Goal: Navigation & Orientation: Find specific page/section

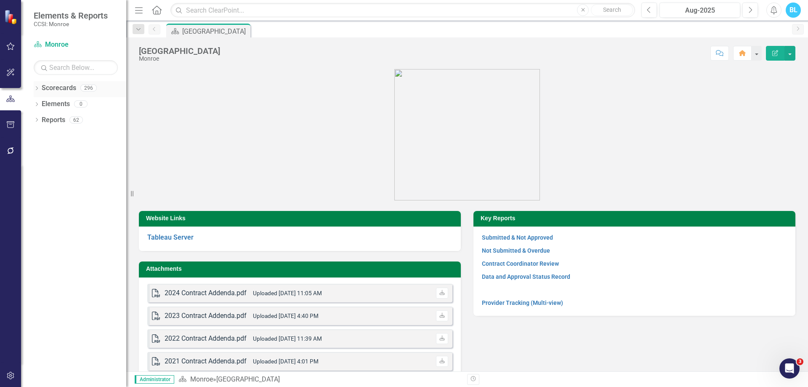
click at [36, 87] on icon "Dropdown" at bounding box center [37, 89] width 6 height 5
click at [39, 102] on icon "Dropdown" at bounding box center [41, 103] width 6 height 5
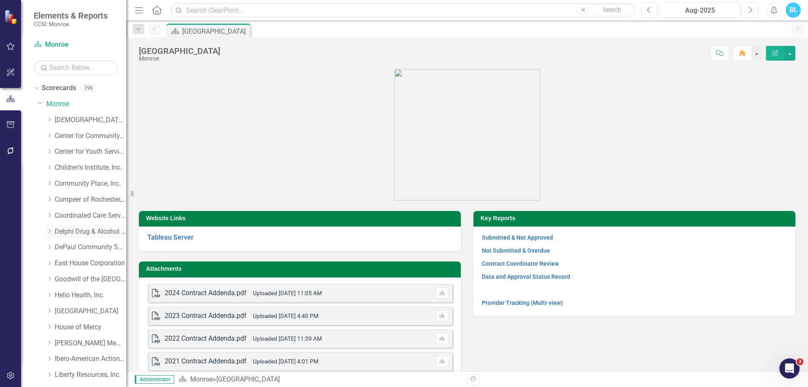
click at [96, 232] on link "Delphi Drug & Alcohol Council" at bounding box center [91, 232] width 72 height 10
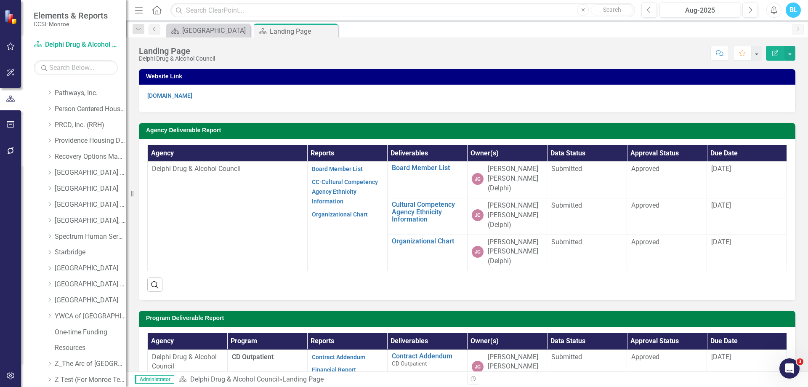
scroll to position [475, 0]
click at [40, 376] on div "Dropdown" at bounding box center [37, 379] width 6 height 7
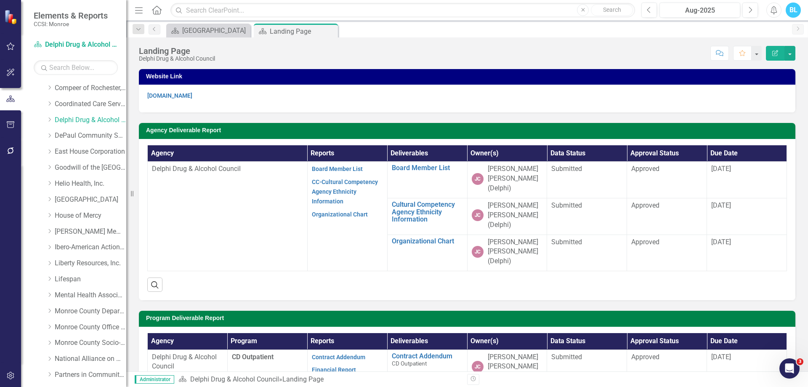
scroll to position [0, 0]
click at [64, 99] on link "Monroe" at bounding box center [86, 104] width 80 height 10
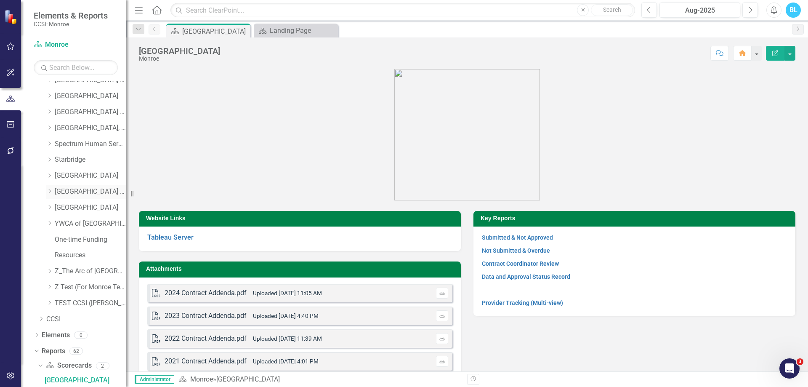
scroll to position [564, 0]
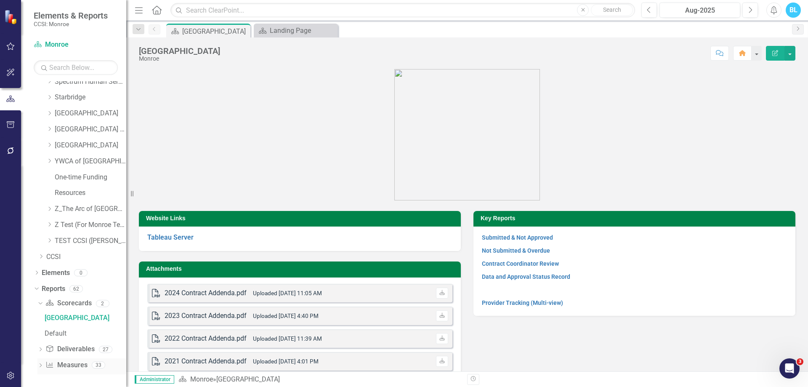
click at [38, 367] on icon "Dropdown" at bounding box center [40, 366] width 6 height 5
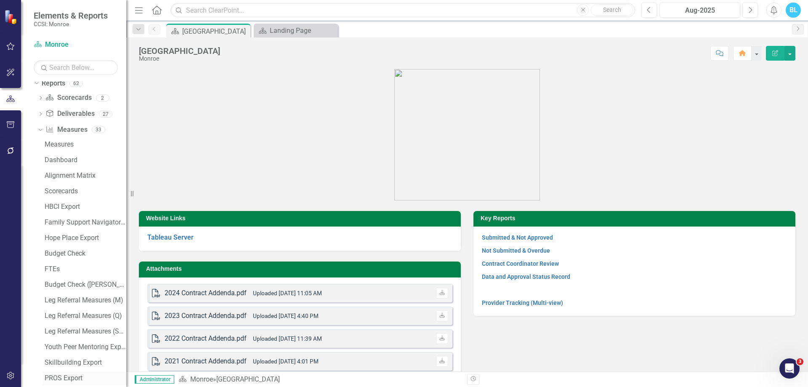
scroll to position [1047, 0]
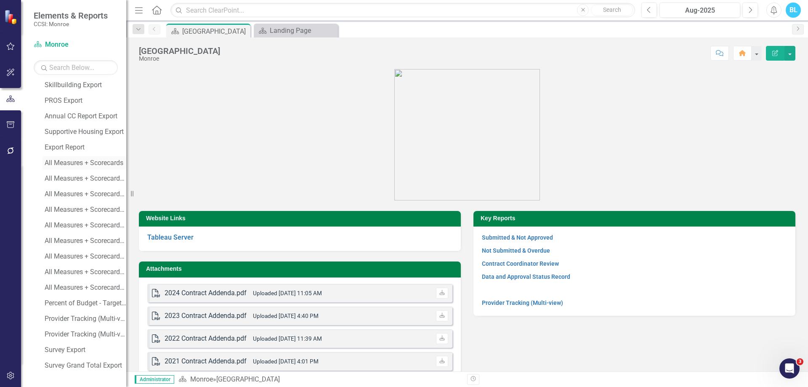
click at [77, 160] on div "All Measures + Scorecards" at bounding box center [86, 163] width 82 height 8
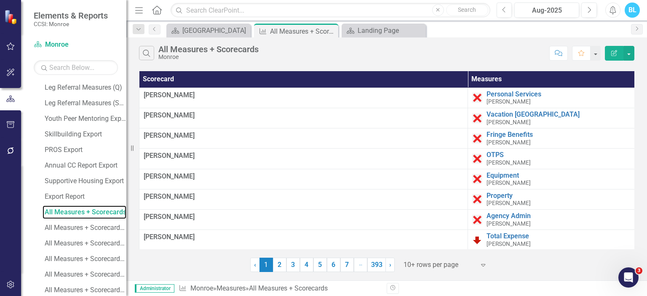
scroll to position [1138, 0]
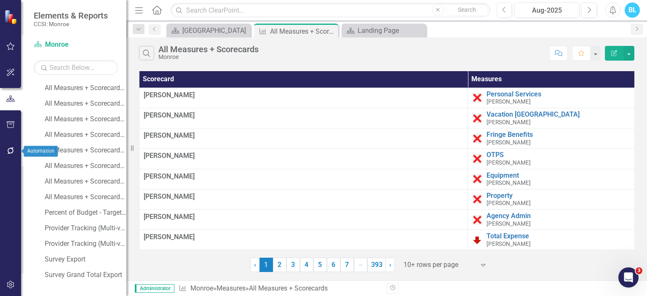
click at [10, 156] on button "button" at bounding box center [10, 151] width 19 height 18
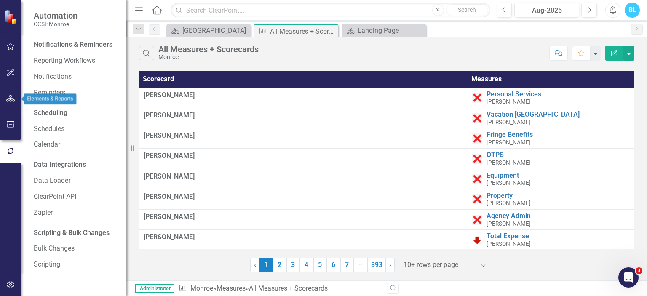
click at [10, 93] on button "button" at bounding box center [10, 99] width 19 height 18
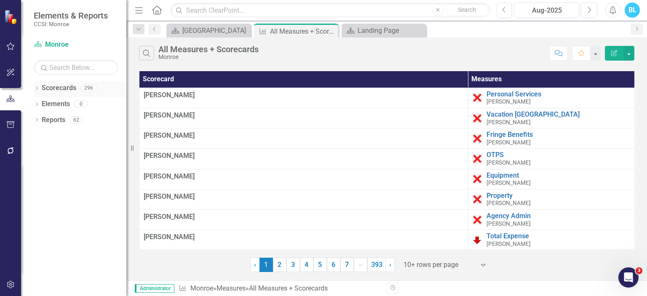
click at [35, 89] on icon "Dropdown" at bounding box center [37, 89] width 6 height 5
click at [40, 105] on icon at bounding box center [41, 103] width 2 height 4
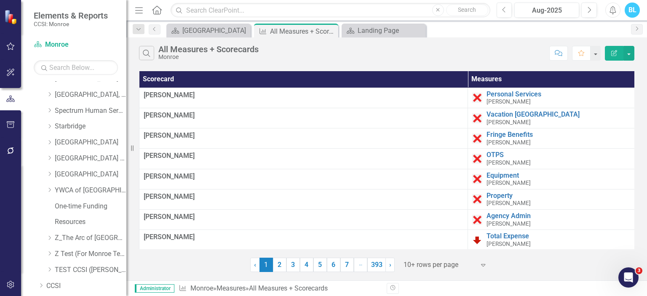
scroll to position [566, 0]
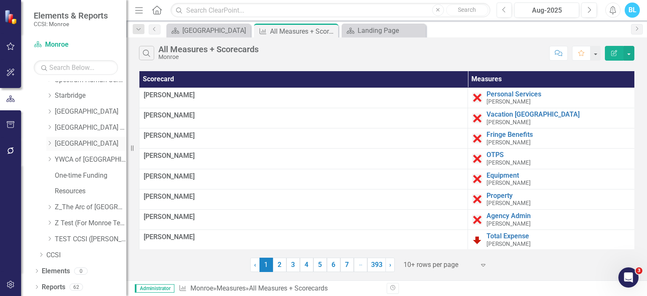
click at [80, 141] on link "[GEOGRAPHIC_DATA]" at bounding box center [91, 144] width 72 height 10
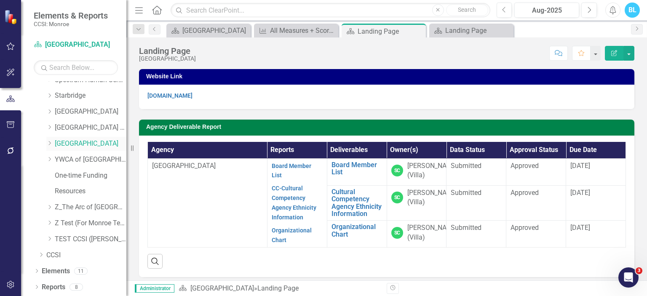
click at [51, 146] on div "Dropdown" at bounding box center [49, 143] width 6 height 7
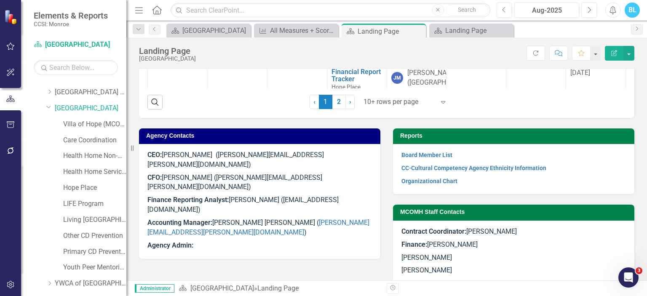
scroll to position [461, 0]
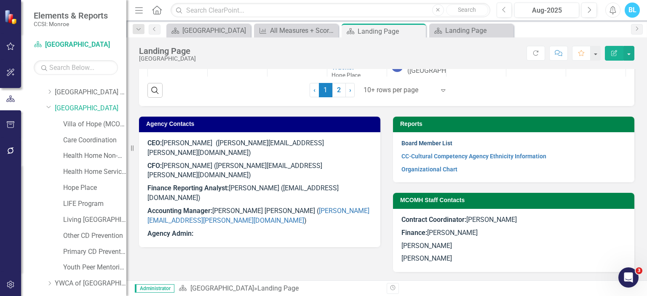
click at [443, 144] on link "Board Member List" at bounding box center [426, 143] width 51 height 7
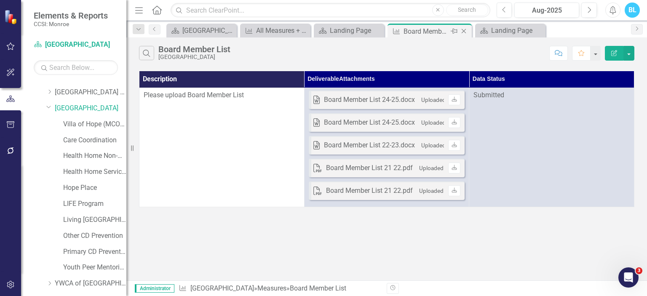
click at [463, 33] on icon "Close" at bounding box center [463, 31] width 8 height 7
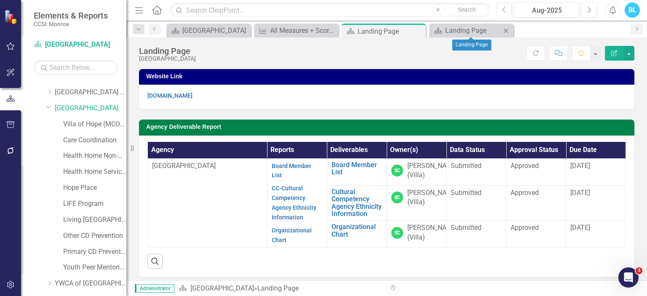
click at [504, 28] on icon "Close" at bounding box center [505, 30] width 8 height 7
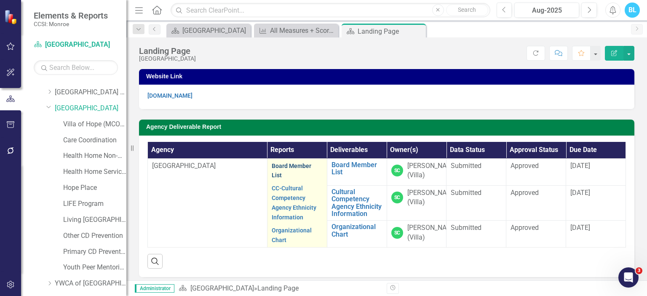
click at [276, 168] on link "Board Member List" at bounding box center [292, 171] width 40 height 16
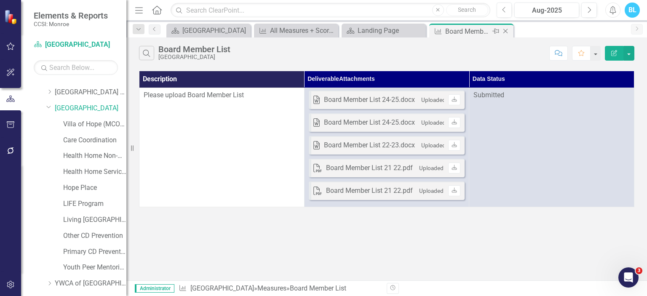
click at [507, 32] on icon "Close" at bounding box center [505, 31] width 8 height 7
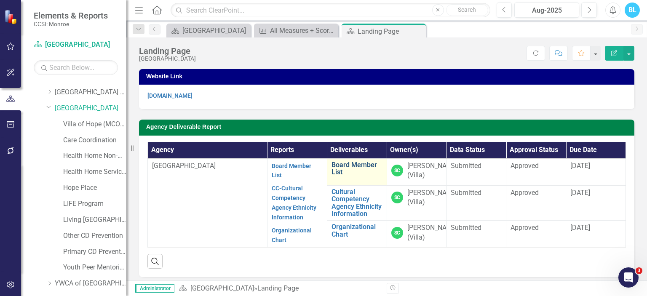
click at [334, 173] on link "Board Member List" at bounding box center [356, 168] width 51 height 15
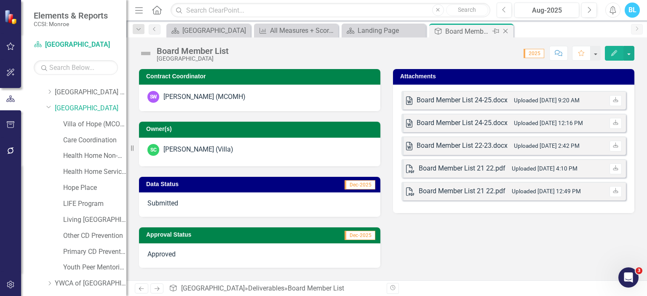
click at [507, 33] on icon "Close" at bounding box center [505, 31] width 8 height 7
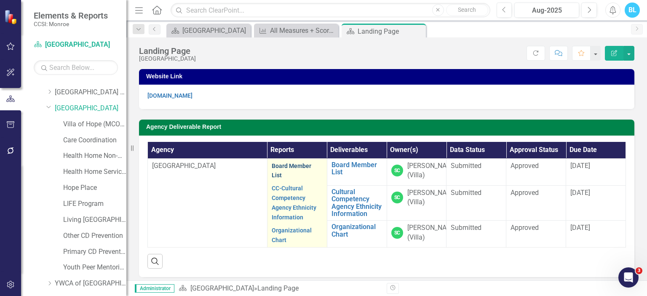
click at [275, 169] on link "Board Member List" at bounding box center [292, 171] width 40 height 16
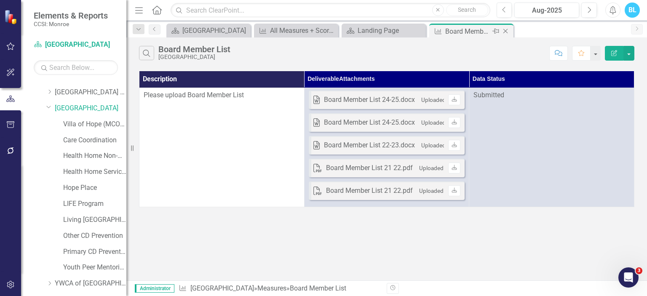
click at [508, 31] on icon "Close" at bounding box center [505, 31] width 8 height 7
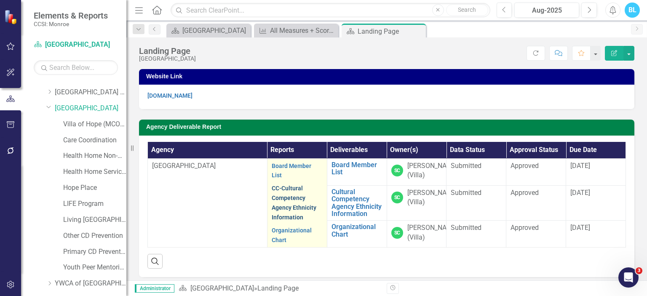
click at [286, 198] on link "CC-Cultural Competency Agency Ethnicity Information" at bounding box center [294, 203] width 45 height 36
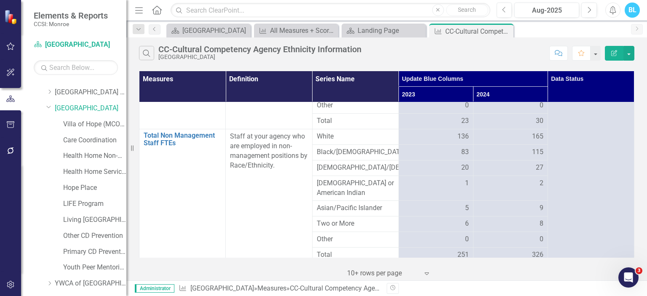
scroll to position [447, 0]
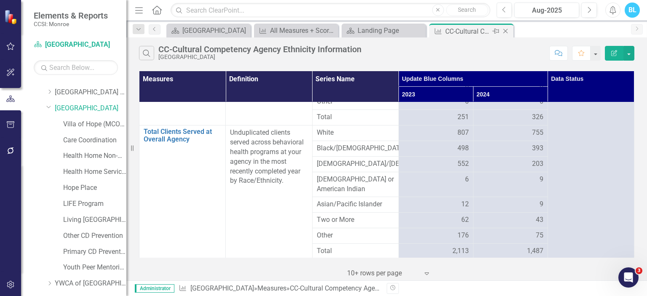
click at [508, 32] on icon "Close" at bounding box center [505, 31] width 8 height 7
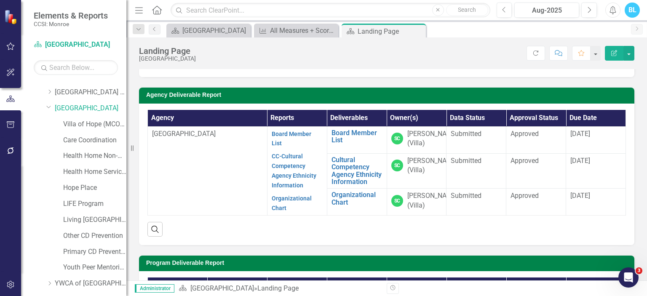
scroll to position [31, 0]
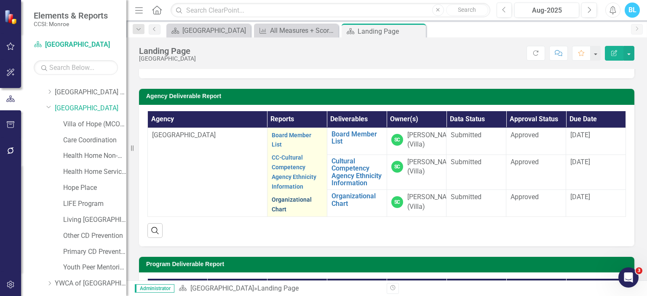
click at [276, 200] on link "Organizational Chart" at bounding box center [292, 204] width 40 height 16
